Goal: Task Accomplishment & Management: Manage account settings

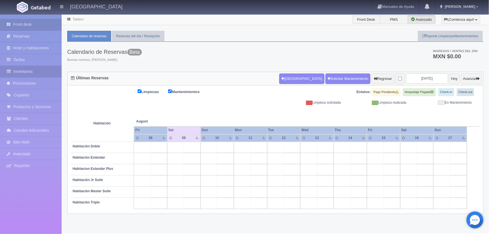
click at [33, 71] on link "Inventarios" at bounding box center [31, 71] width 62 height 11
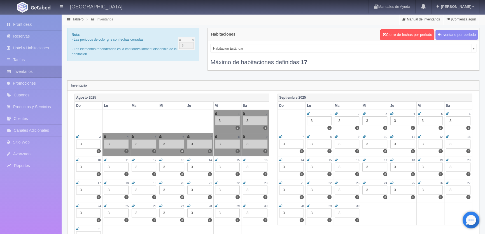
click at [104, 158] on icon at bounding box center [105, 159] width 3 height 3
click at [133, 159] on icon at bounding box center [133, 159] width 3 height 3
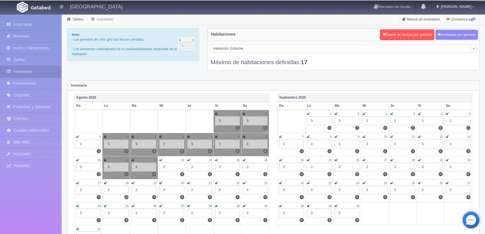
click at [161, 160] on icon at bounding box center [160, 159] width 3 height 3
click at [190, 158] on icon at bounding box center [188, 159] width 3 height 3
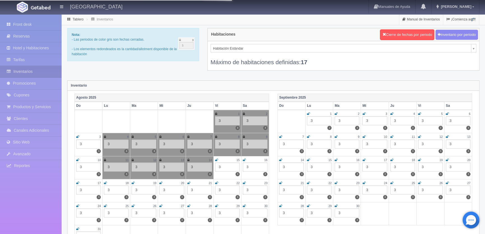
click at [216, 160] on icon at bounding box center [216, 159] width 3 height 3
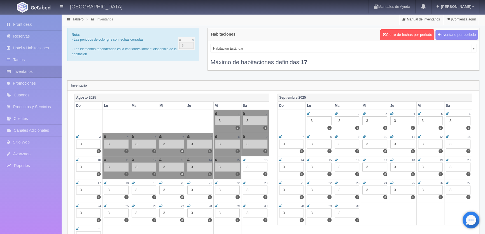
click at [246, 159] on div "16" at bounding box center [255, 160] width 25 height 5
click at [244, 158] on icon at bounding box center [244, 159] width 3 height 3
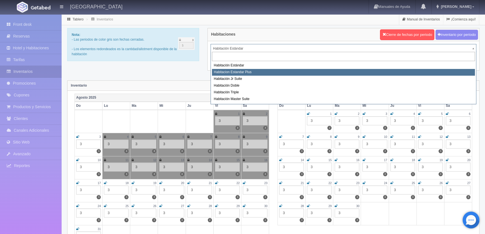
select select "1139"
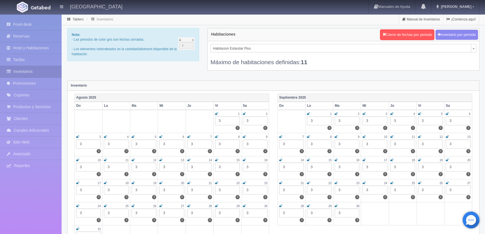
click at [104, 159] on icon at bounding box center [105, 159] width 3 height 3
click at [132, 159] on icon at bounding box center [133, 159] width 3 height 3
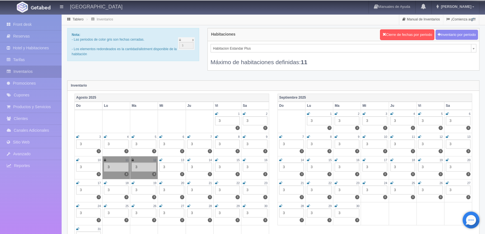
click at [161, 159] on icon at bounding box center [160, 159] width 3 height 3
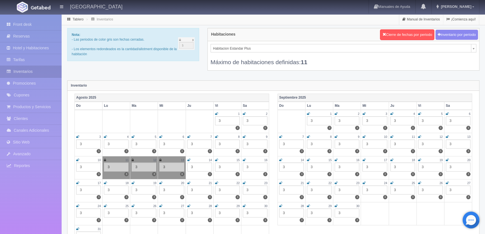
click at [189, 158] on icon at bounding box center [188, 159] width 3 height 3
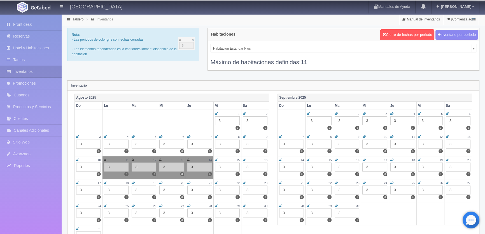
click at [216, 159] on icon at bounding box center [216, 159] width 3 height 3
click at [245, 159] on icon at bounding box center [244, 159] width 3 height 3
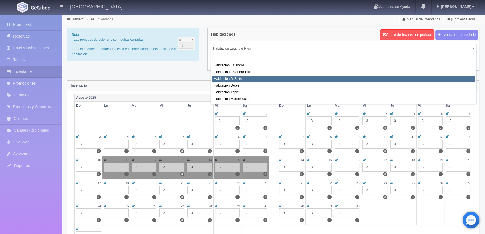
select select "1149"
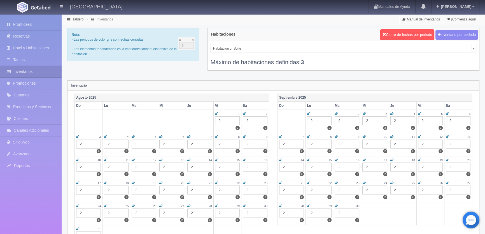
click at [107, 159] on icon at bounding box center [105, 159] width 3 height 3
click at [135, 158] on div "12" at bounding box center [144, 160] width 25 height 5
click at [160, 159] on icon at bounding box center [160, 159] width 3 height 3
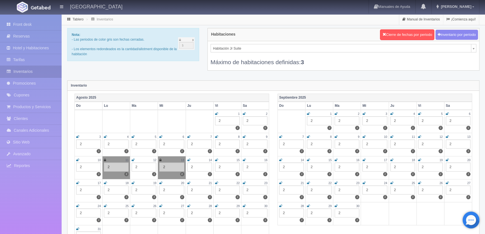
click at [133, 159] on icon at bounding box center [133, 159] width 3 height 3
click at [188, 158] on icon at bounding box center [188, 159] width 3 height 3
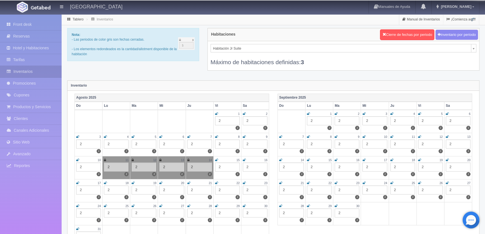
click at [215, 160] on icon at bounding box center [216, 159] width 3 height 3
click at [245, 160] on icon at bounding box center [244, 159] width 3 height 3
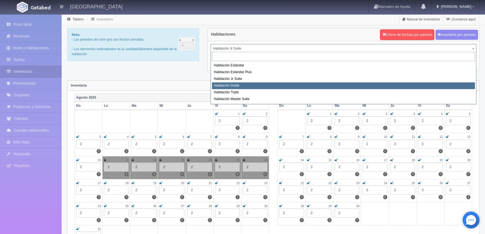
select select "1150"
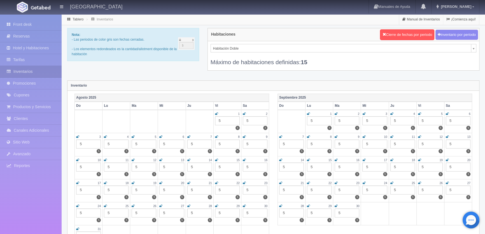
click at [104, 159] on td "11 5 5" at bounding box center [117, 167] width 28 height 23
click at [133, 158] on icon at bounding box center [133, 159] width 3 height 3
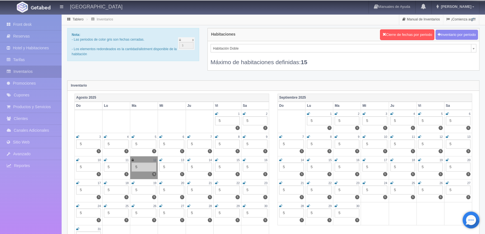
click at [105, 158] on icon at bounding box center [105, 159] width 3 height 3
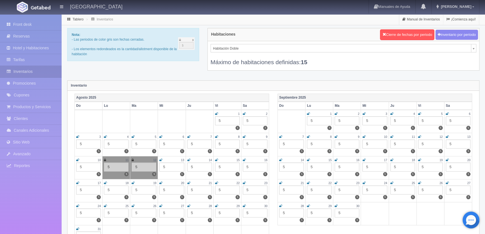
click at [161, 159] on icon at bounding box center [160, 159] width 3 height 3
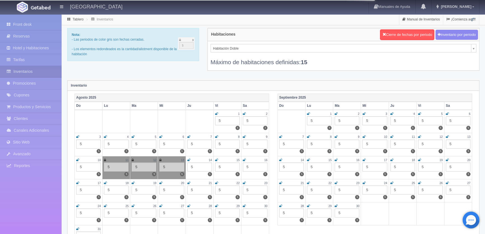
click at [187, 160] on icon at bounding box center [188, 159] width 3 height 3
click at [219, 160] on div "15" at bounding box center [227, 160] width 25 height 5
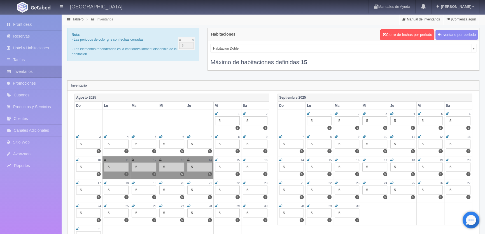
click at [216, 159] on icon at bounding box center [216, 159] width 3 height 3
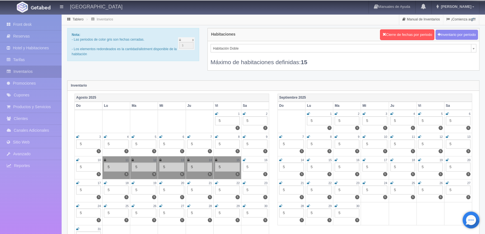
click at [246, 159] on div "16" at bounding box center [255, 160] width 25 height 5
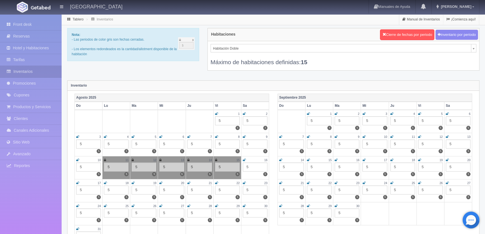
click at [246, 159] on div "16" at bounding box center [255, 160] width 25 height 5
click at [245, 159] on icon at bounding box center [244, 159] width 3 height 3
